Goal: Task Accomplishment & Management: Manage account settings

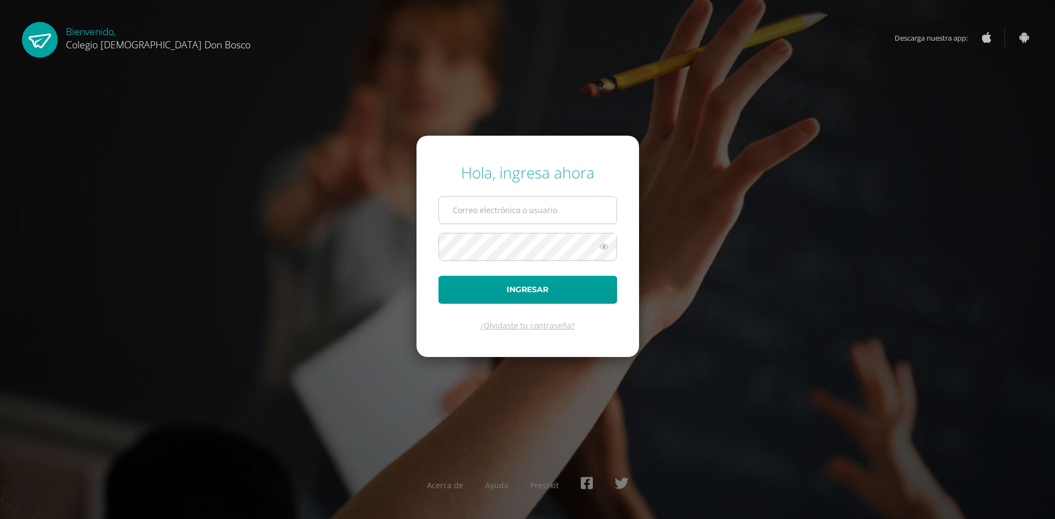
click at [510, 216] on input "text" at bounding box center [527, 210] width 177 height 27
type input "a.rojas.1bdb@gmail.com"
click at [602, 248] on icon at bounding box center [604, 246] width 14 height 13
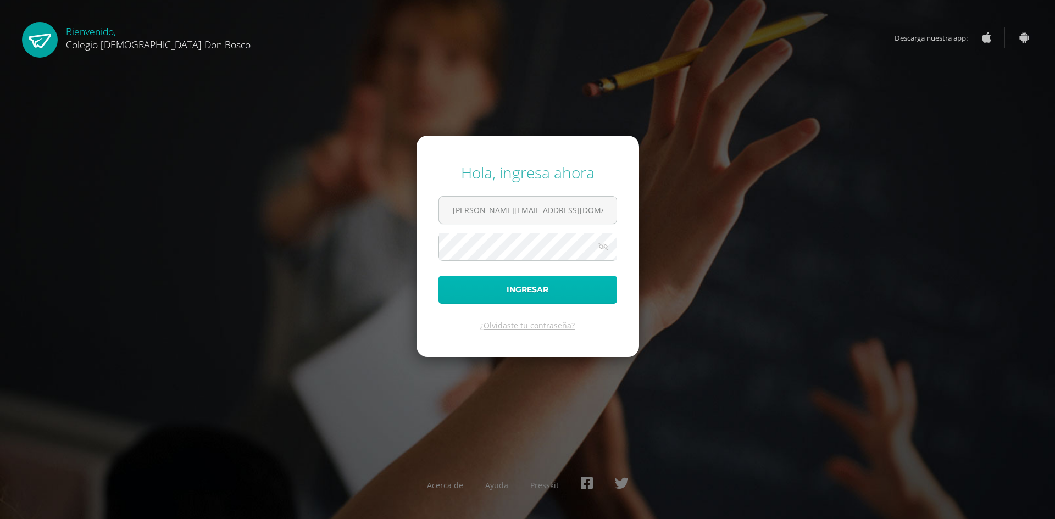
click at [570, 284] on button "Ingresar" at bounding box center [527, 290] width 179 height 28
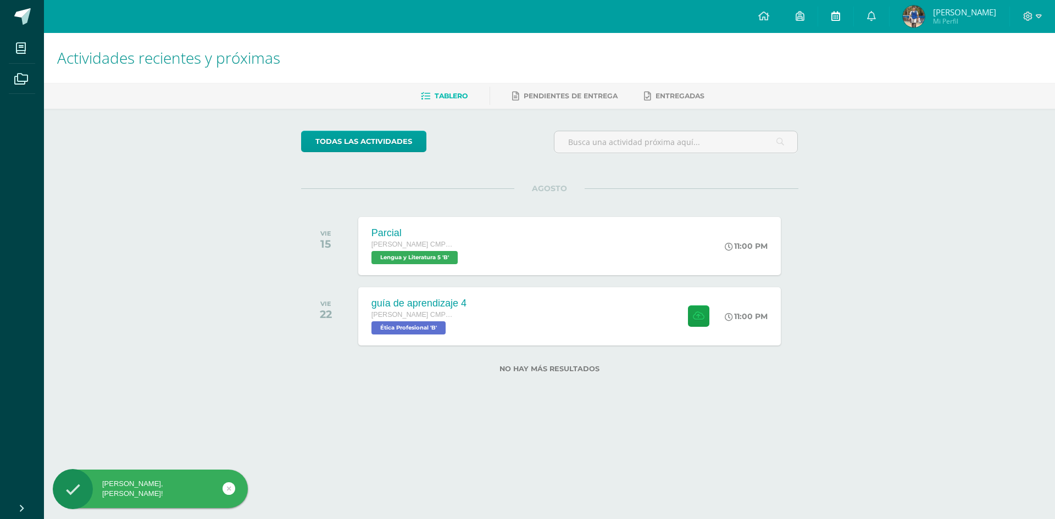
click at [840, 21] on span at bounding box center [835, 16] width 9 height 12
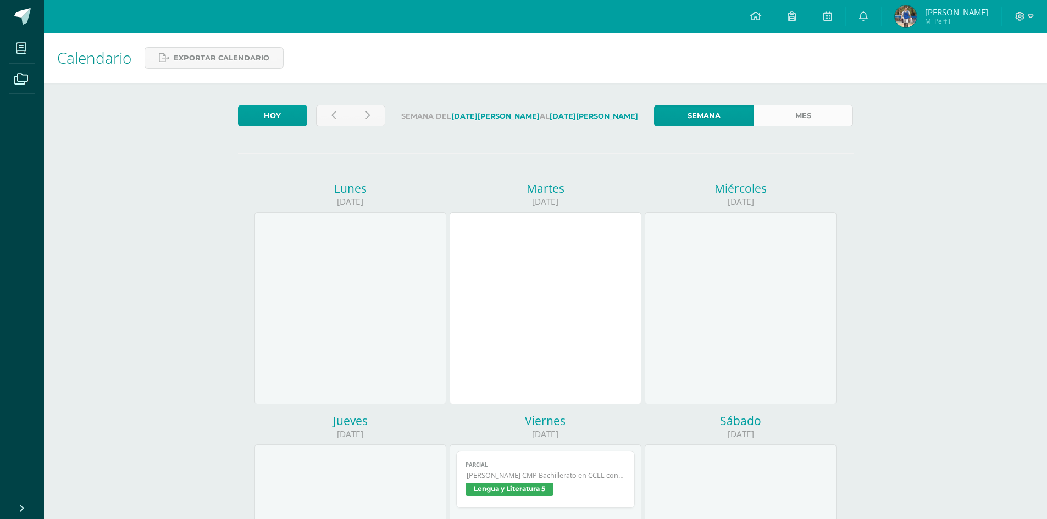
drag, startPoint x: 848, startPoint y: 130, endPoint x: 833, endPoint y: 123, distance: 17.0
click at [848, 130] on div "Semana Mes" at bounding box center [753, 118] width 208 height 27
click at [820, 112] on link "Mes" at bounding box center [802, 115] width 99 height 21
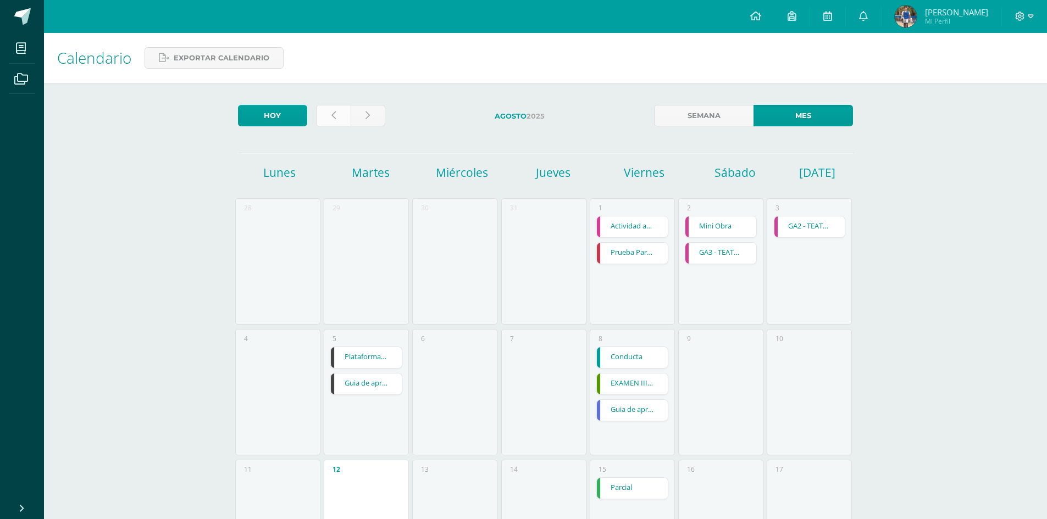
click at [340, 114] on link at bounding box center [333, 115] width 35 height 21
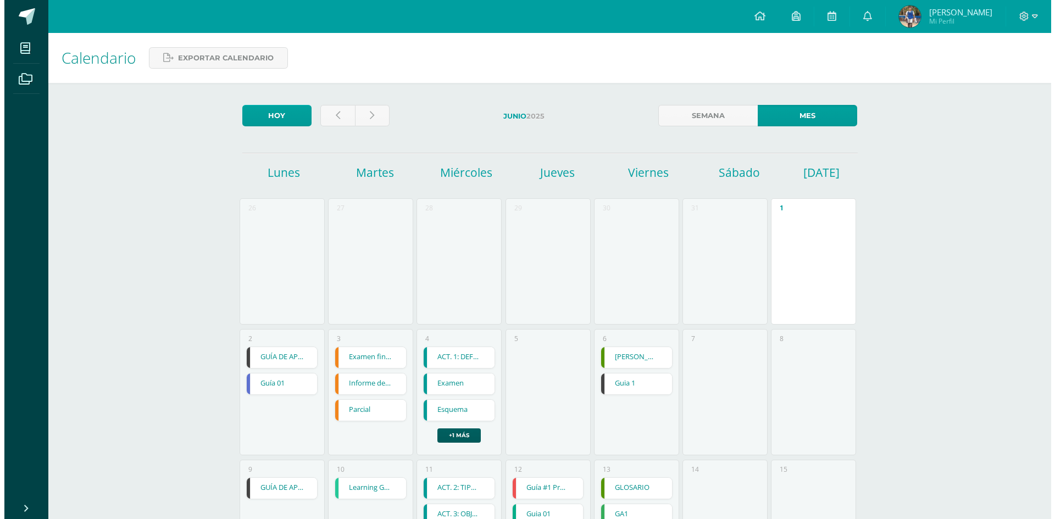
scroll to position [110, 0]
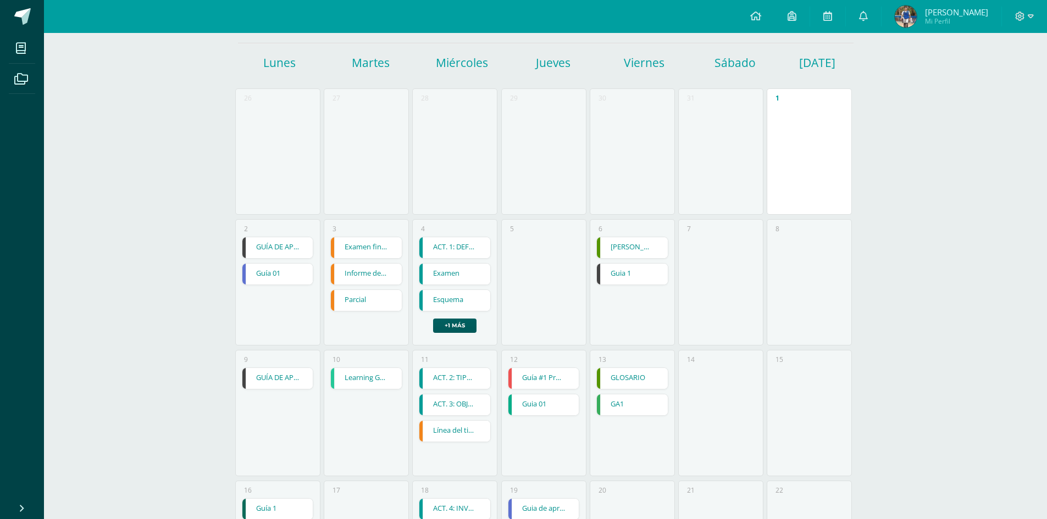
drag, startPoint x: 286, startPoint y: 244, endPoint x: 327, endPoint y: 241, distance: 41.3
click at [286, 244] on link "GUÍA DE APRENDIZAJE 1" at bounding box center [277, 247] width 71 height 21
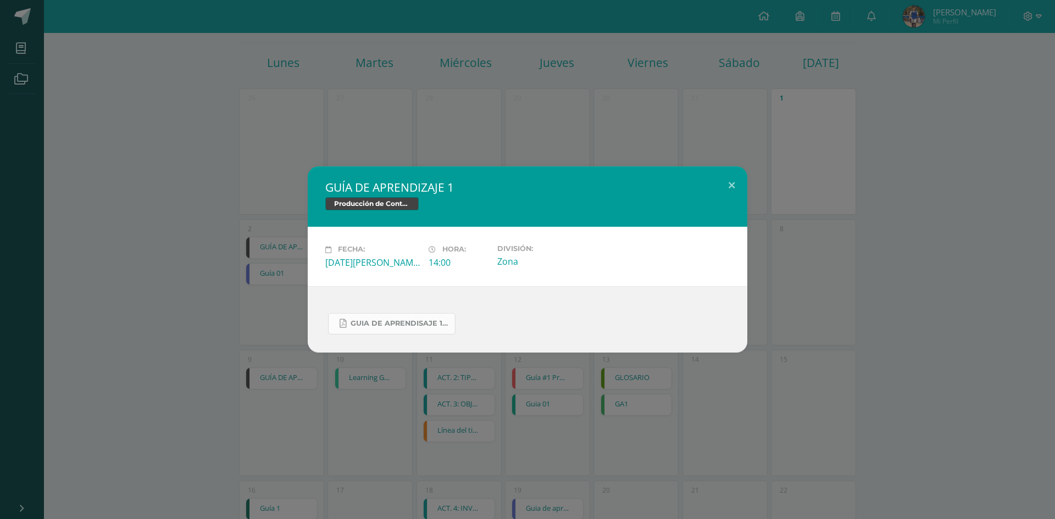
click at [403, 318] on link "Guia de aprendisaje 1 unidad 3.pdf" at bounding box center [391, 323] width 127 height 21
